Goal: Check status: Check status

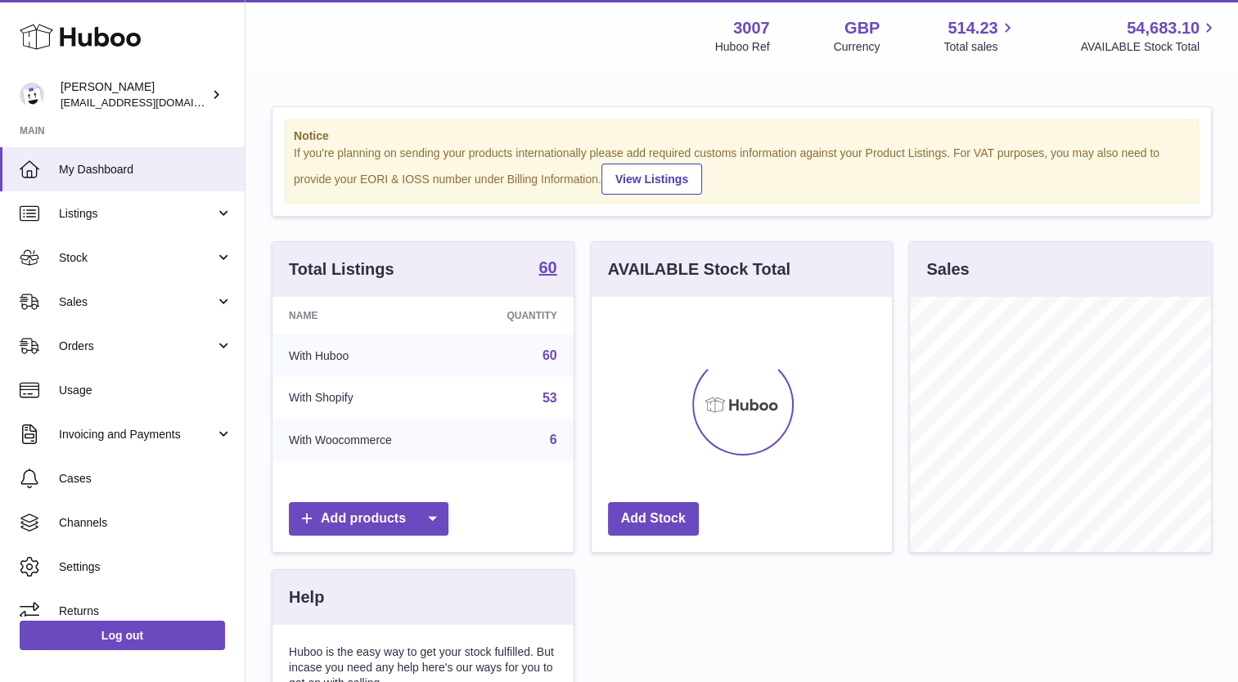
scroll to position [255, 301]
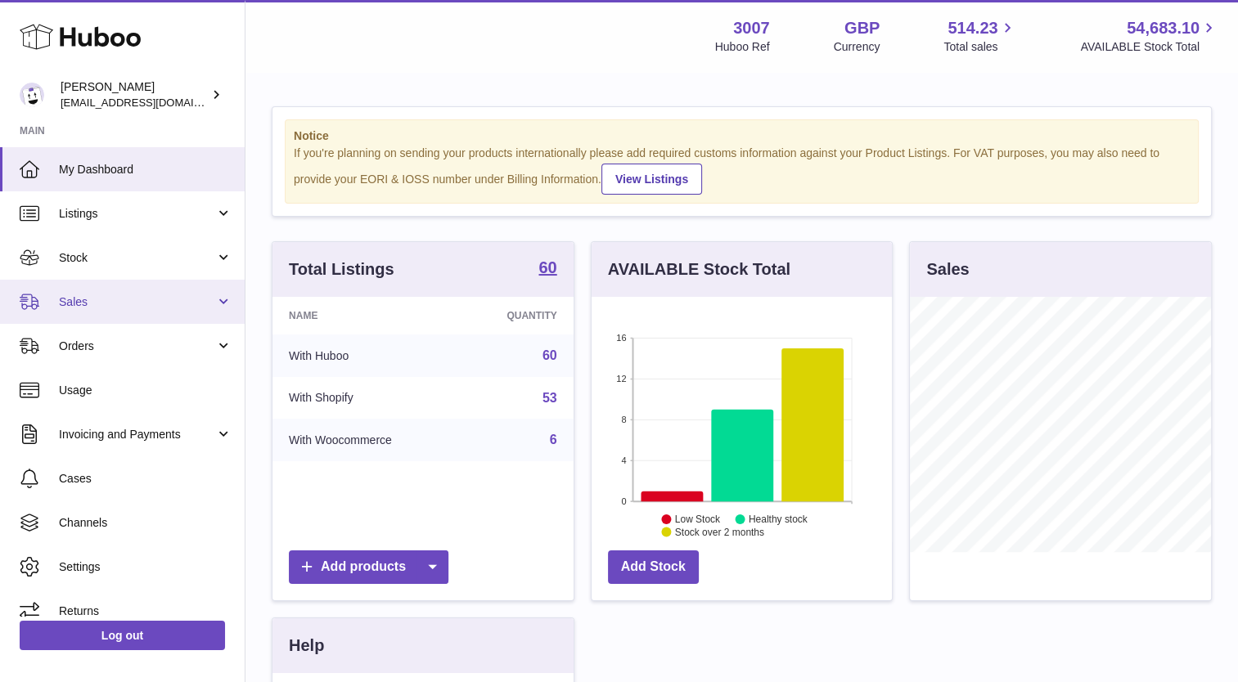
click at [102, 293] on link "Sales" at bounding box center [122, 302] width 245 height 44
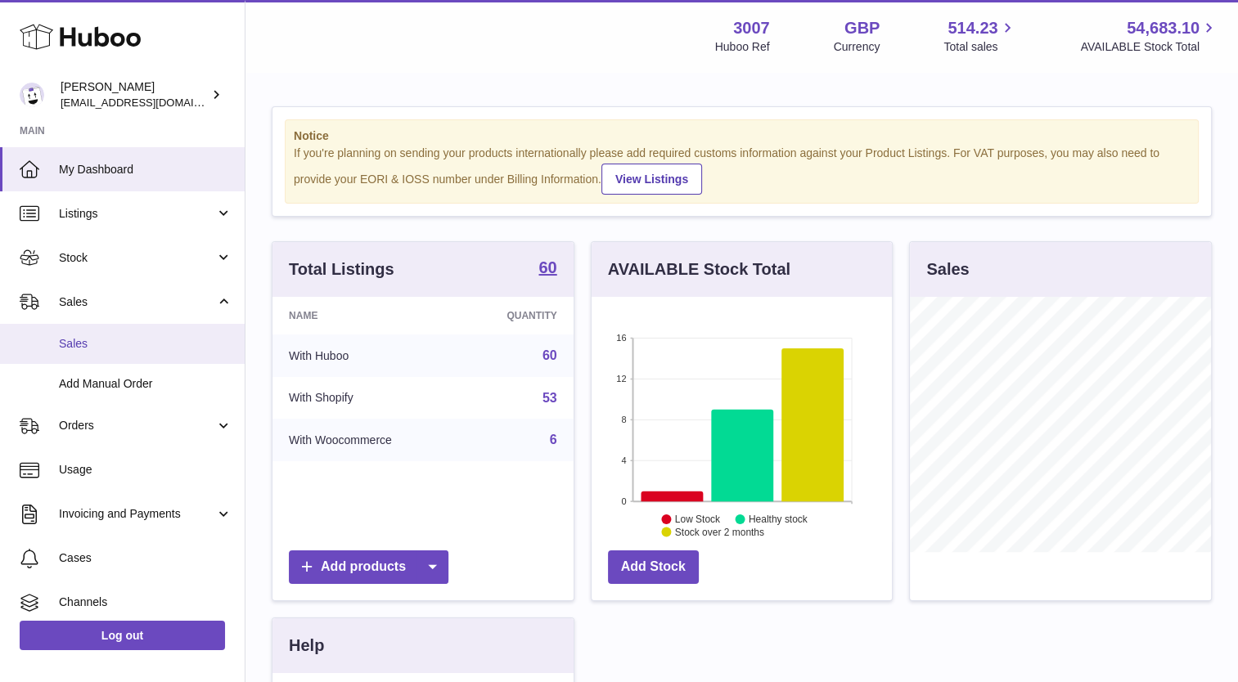
click at [105, 339] on span "Sales" at bounding box center [145, 344] width 173 height 16
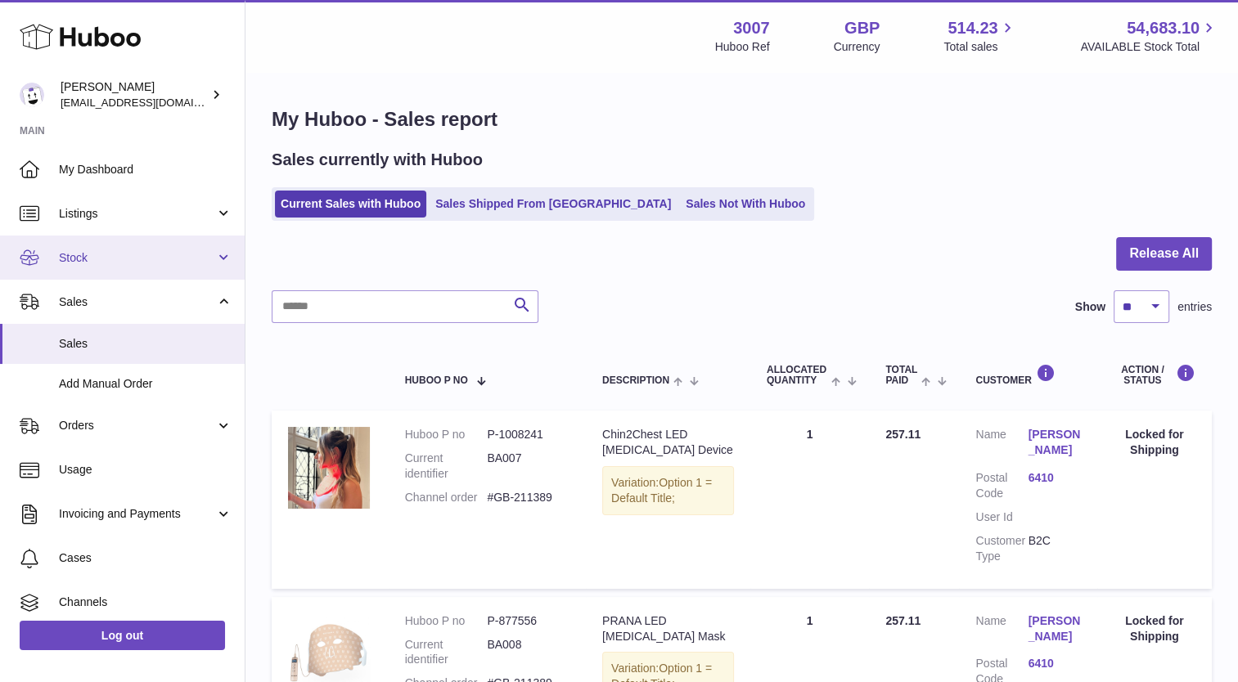
click at [88, 260] on span "Stock" at bounding box center [137, 258] width 156 height 16
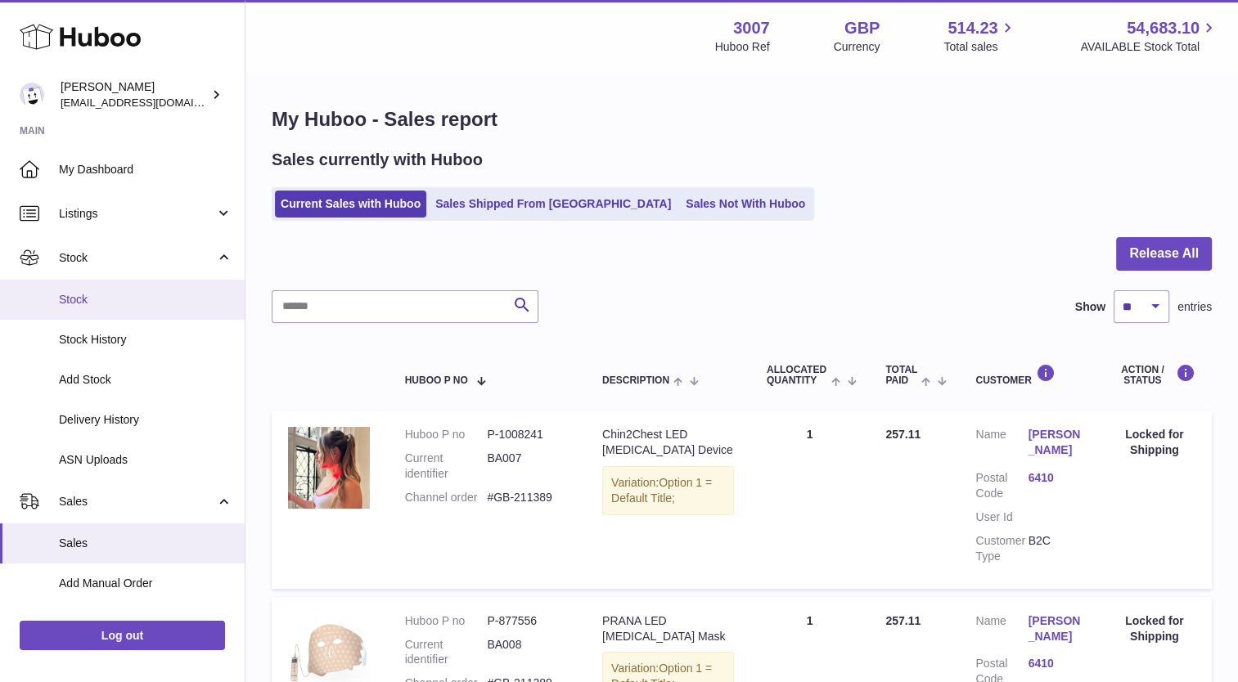
click at [88, 295] on span "Stock" at bounding box center [145, 300] width 173 height 16
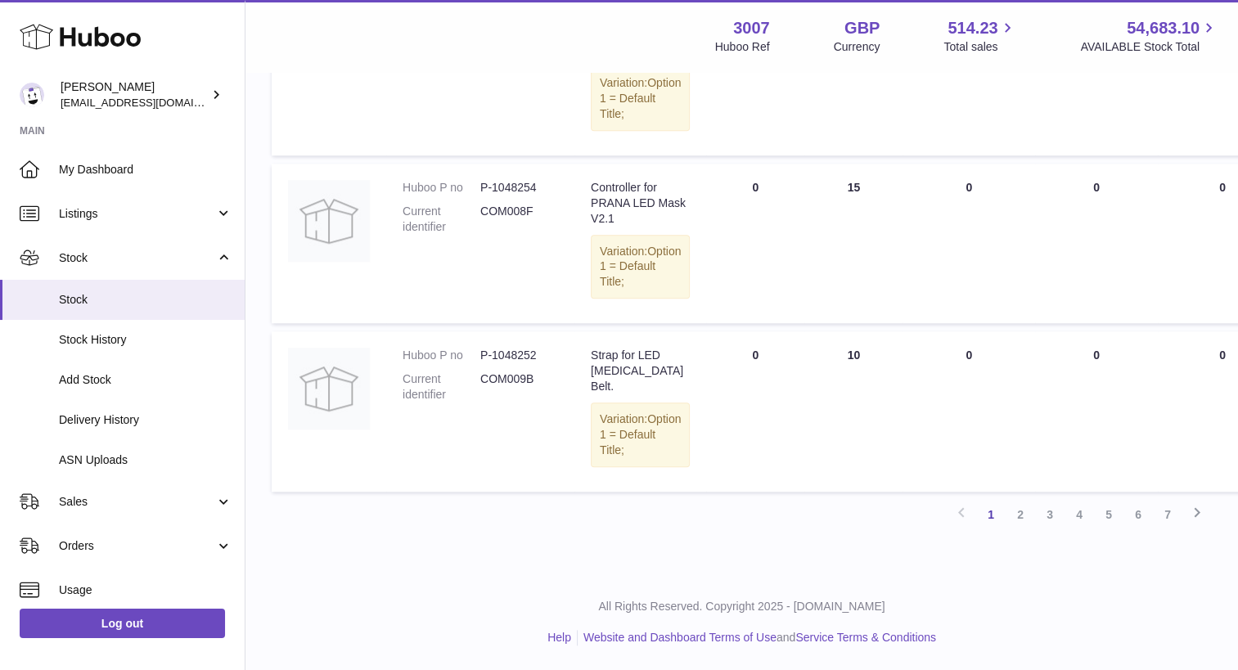
scroll to position [1406, 0]
click at [1021, 525] on link "2" at bounding box center [1020, 514] width 29 height 29
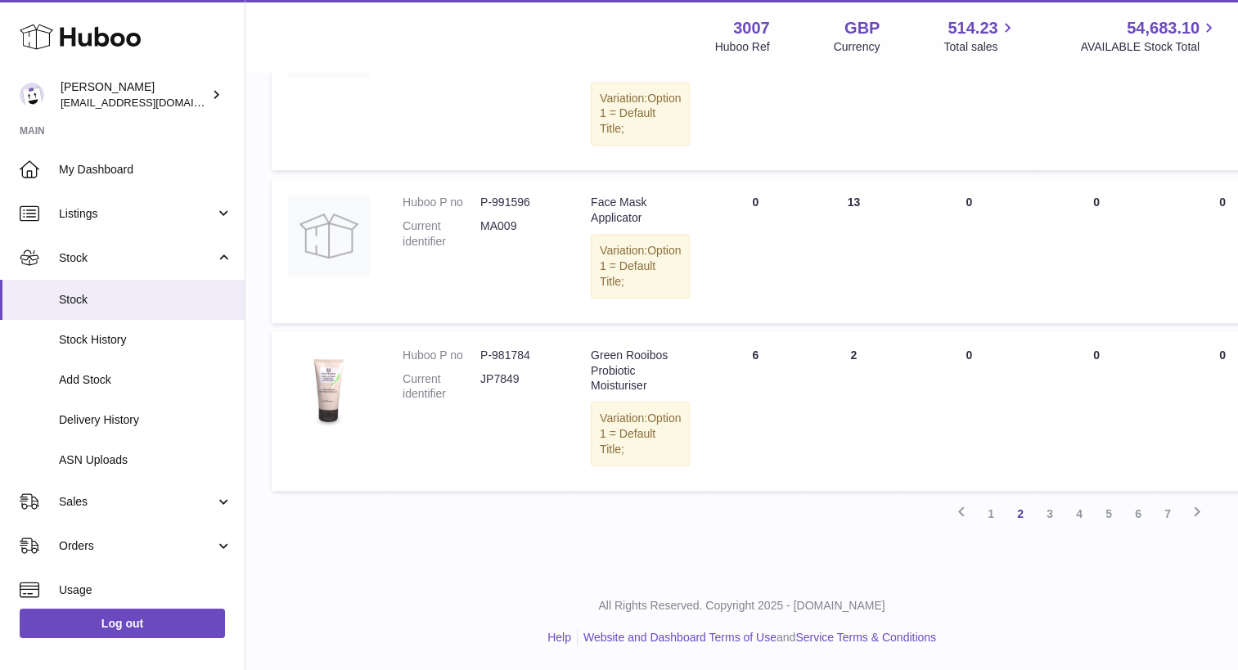
scroll to position [1536, 0]
click at [1047, 513] on link "3" at bounding box center [1049, 513] width 29 height 29
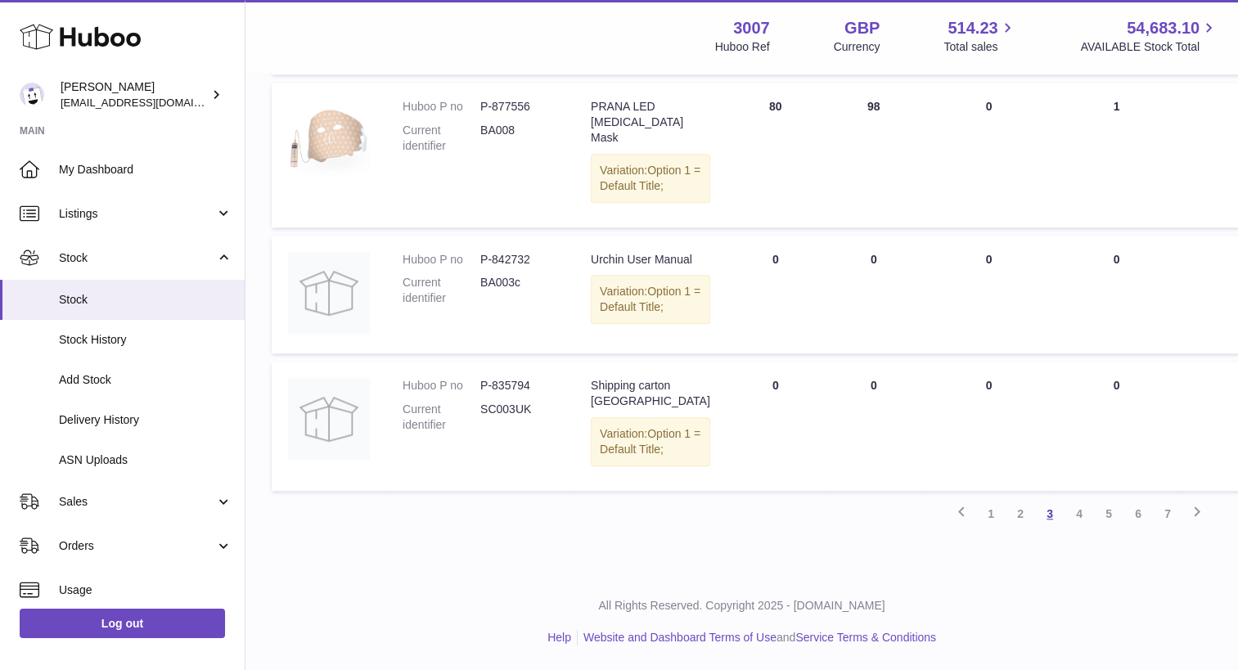
scroll to position [1383, 0]
click at [1078, 529] on link "4" at bounding box center [1079, 513] width 29 height 29
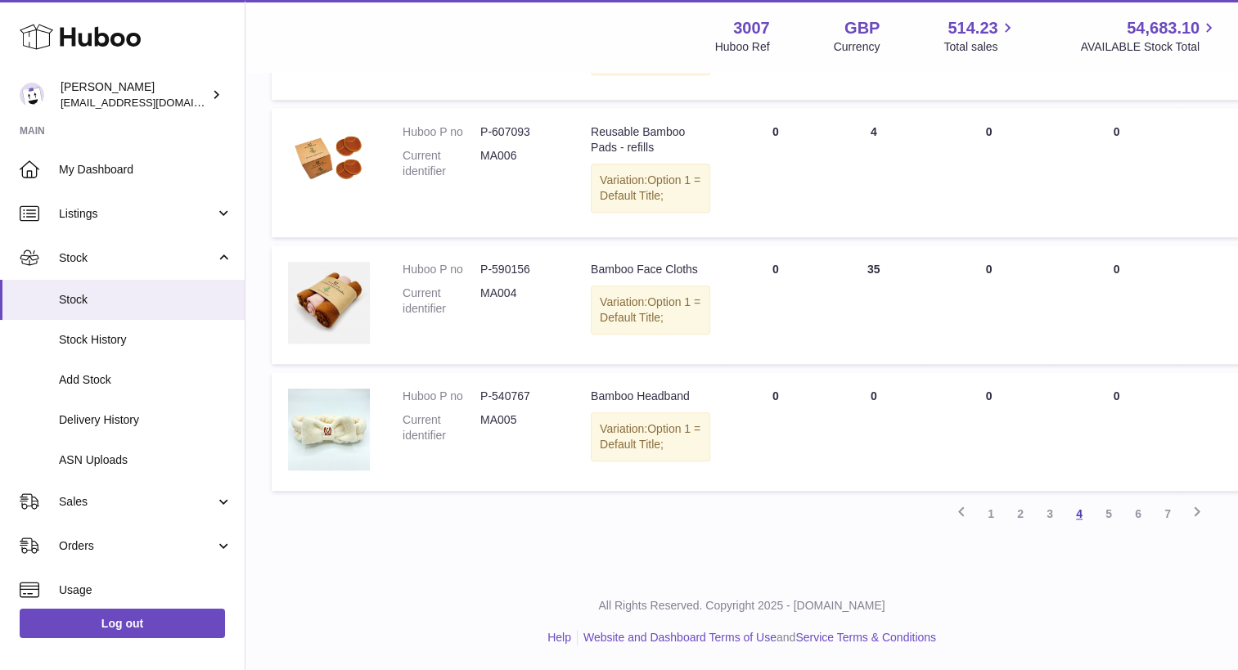
scroll to position [1546, 0]
click at [1106, 517] on link "5" at bounding box center [1108, 513] width 29 height 29
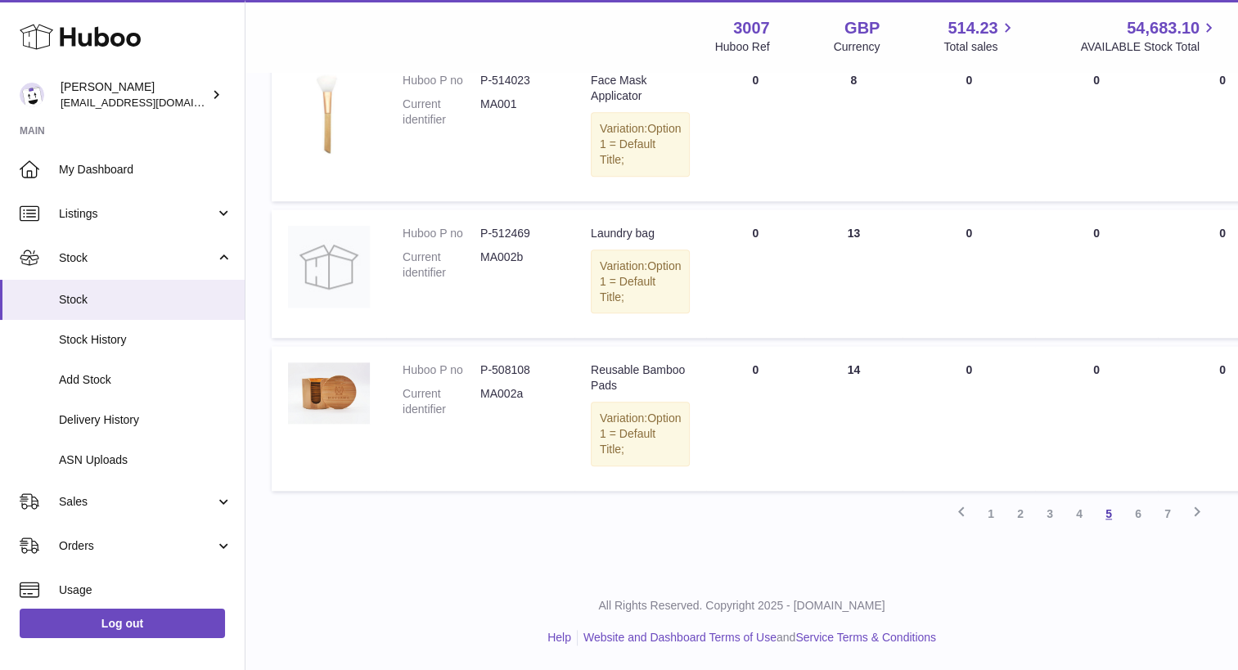
scroll to position [1610, 0]
click at [1135, 515] on link "6" at bounding box center [1137, 513] width 29 height 29
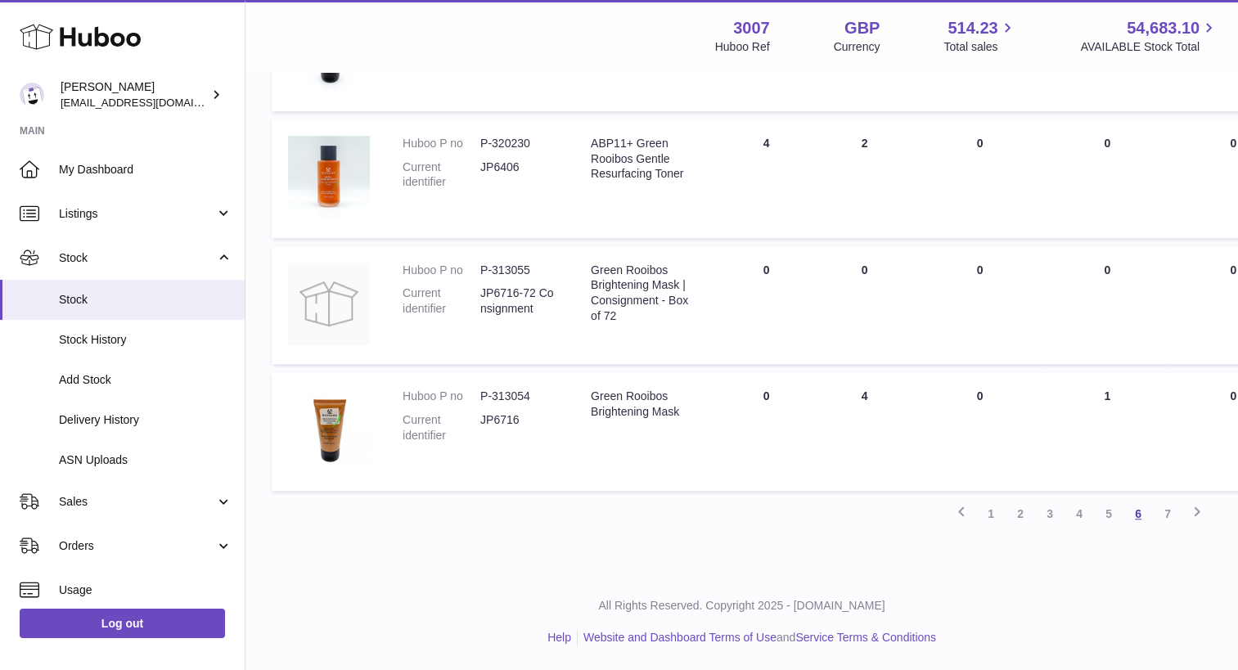
scroll to position [1206, 0]
click at [1171, 511] on link "7" at bounding box center [1167, 513] width 29 height 29
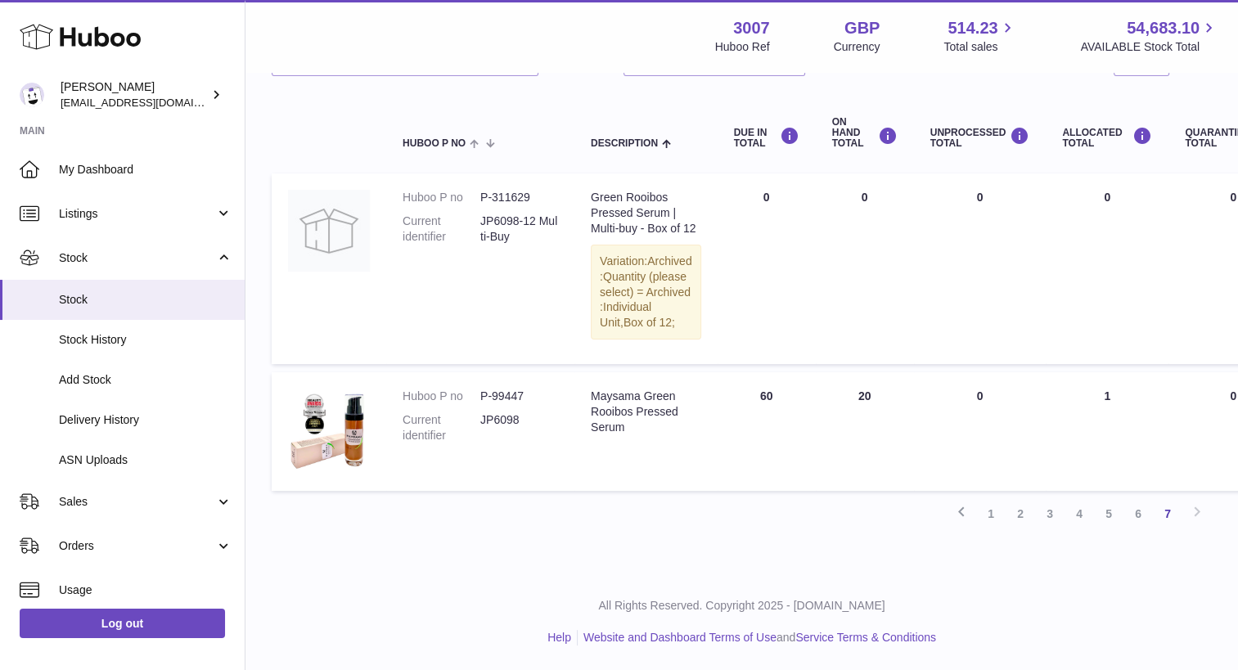
scroll to position [178, 0]
click at [1140, 529] on link "6" at bounding box center [1137, 513] width 29 height 29
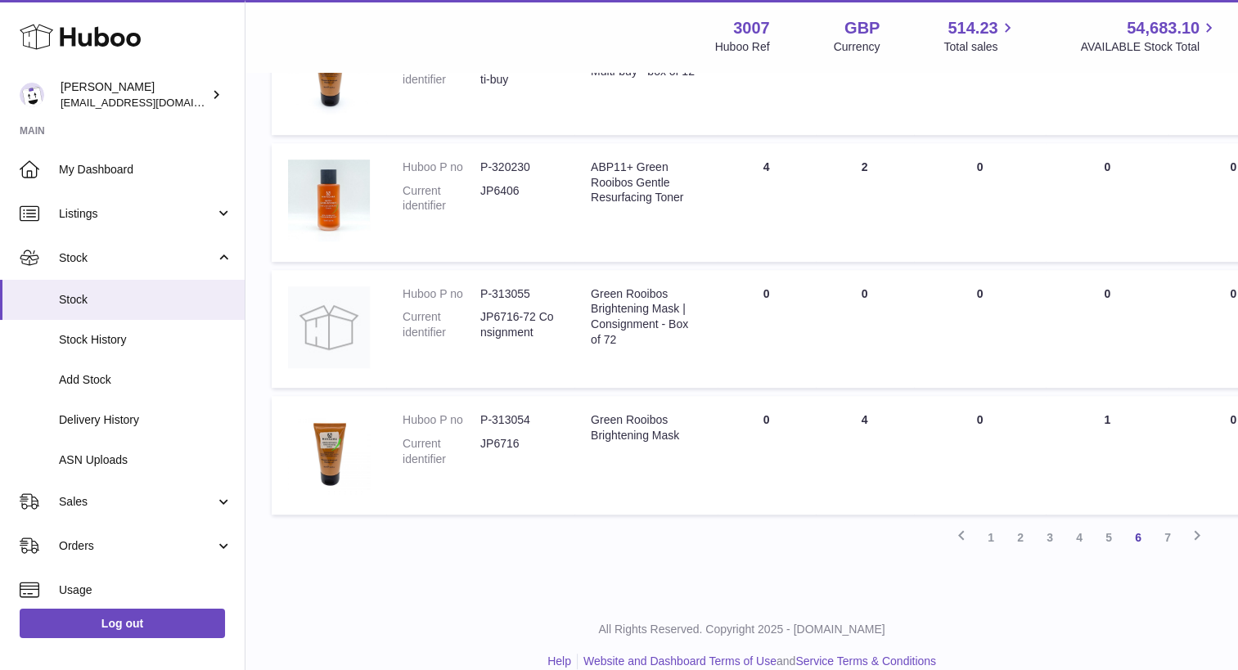
scroll to position [1206, 0]
